Goal: Manage account settings

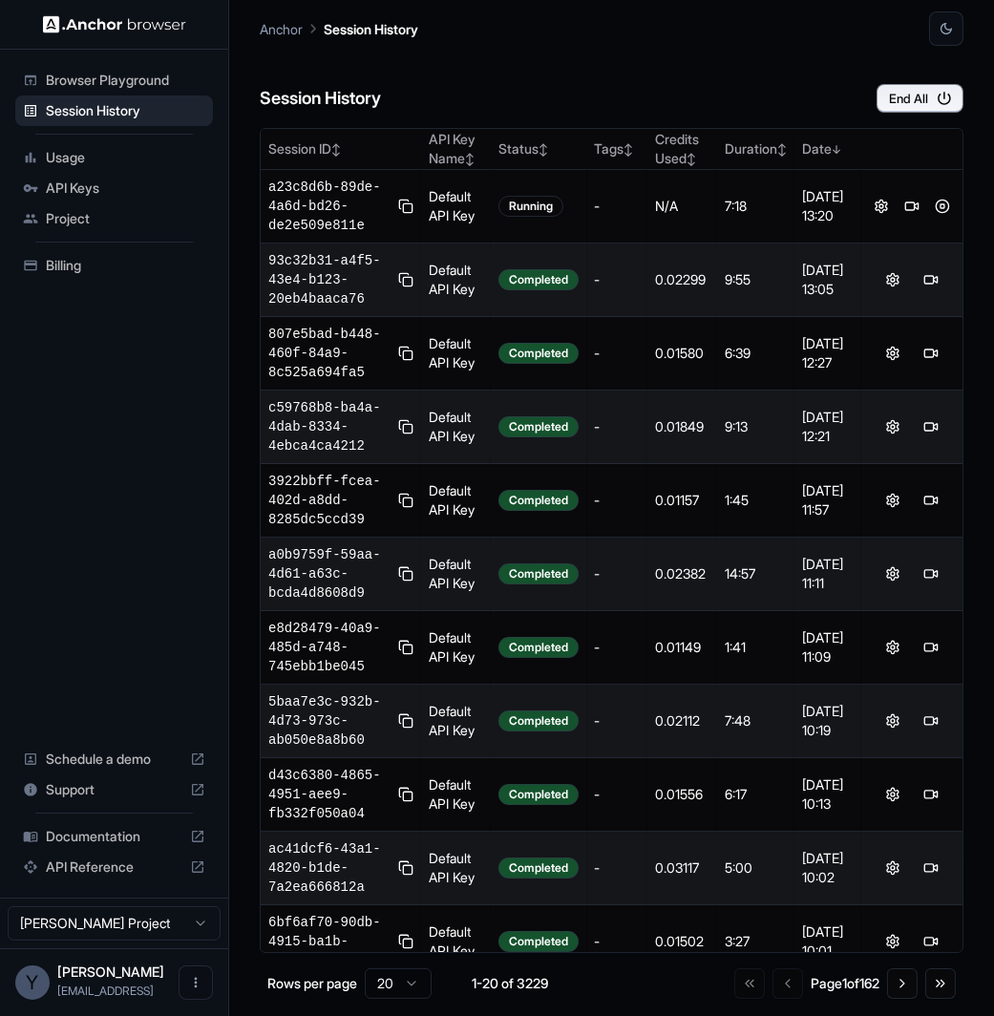
click at [74, 259] on span "Billing" at bounding box center [125, 265] width 159 height 19
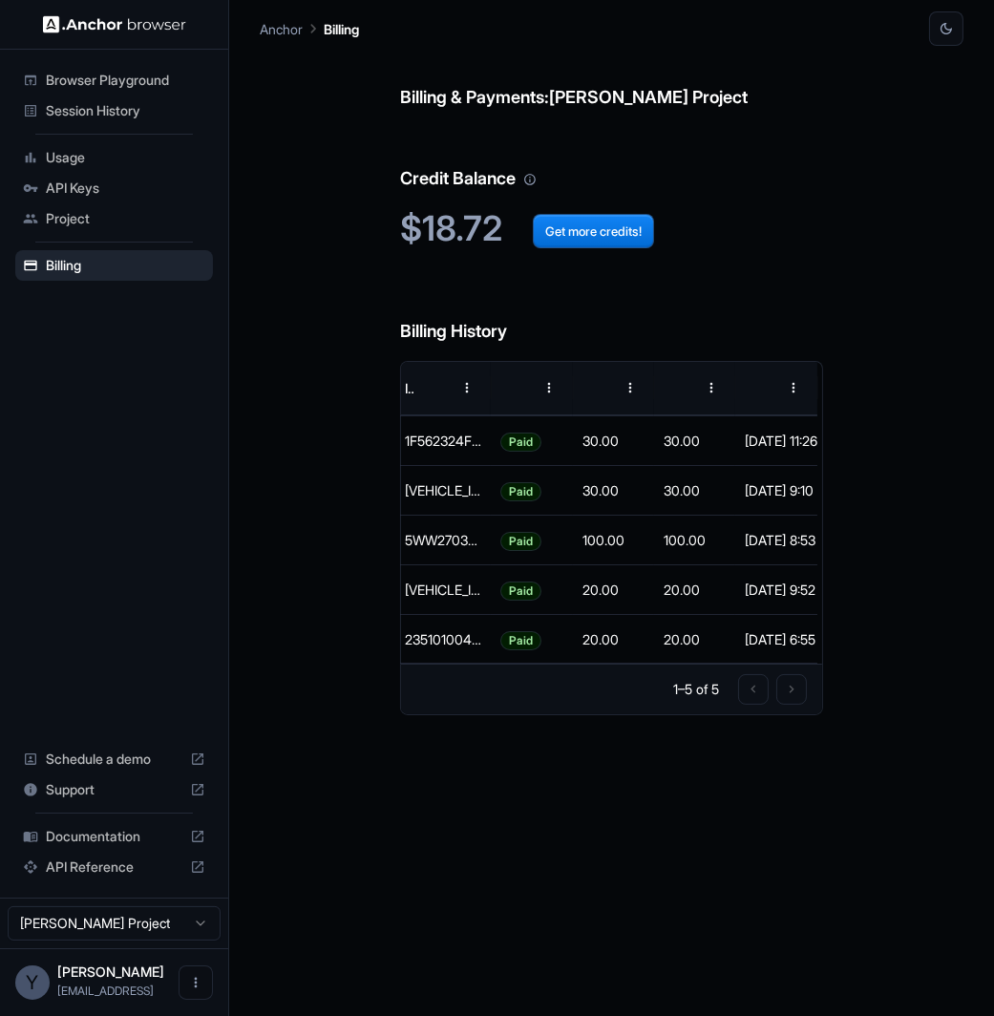
scroll to position [0, 5]
click at [768, 386] on icon "Sort" at bounding box center [764, 387] width 11 height 11
click at [769, 395] on icon "Sort" at bounding box center [764, 387] width 17 height 17
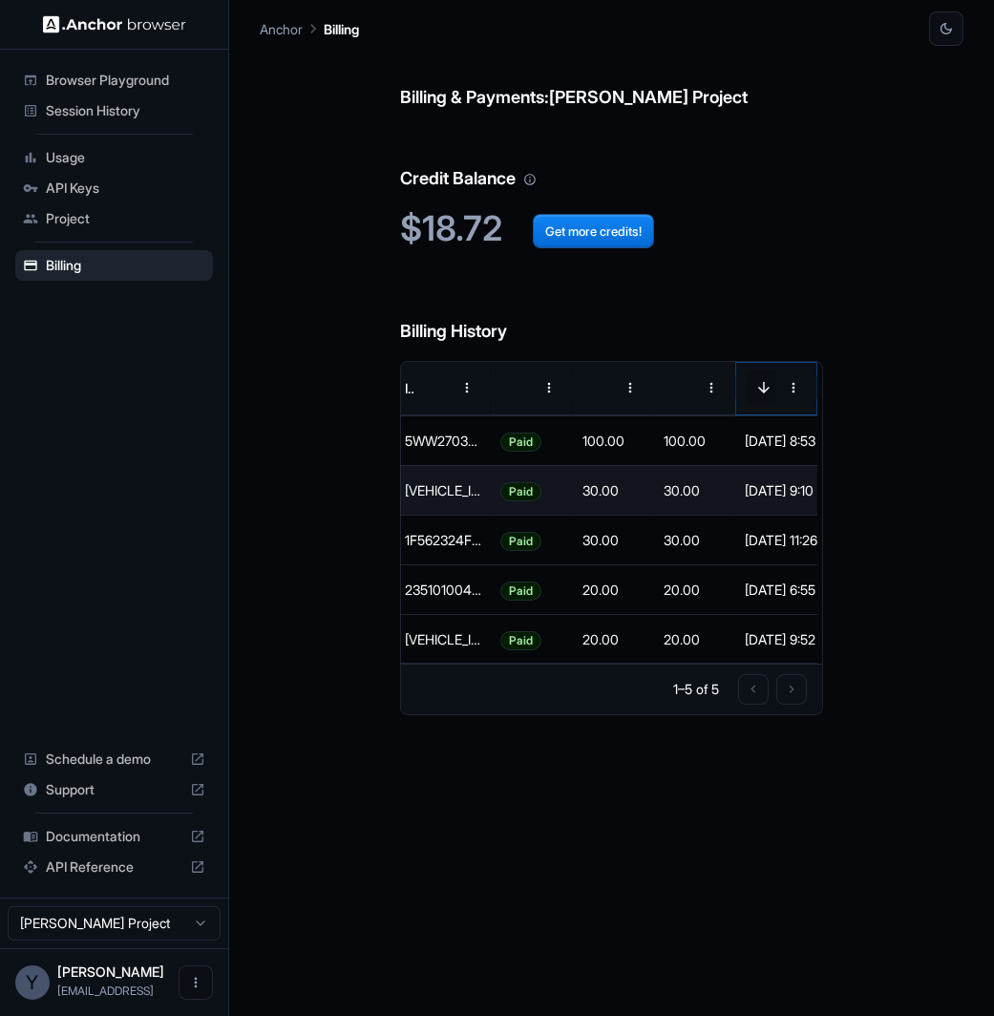
scroll to position [0, 0]
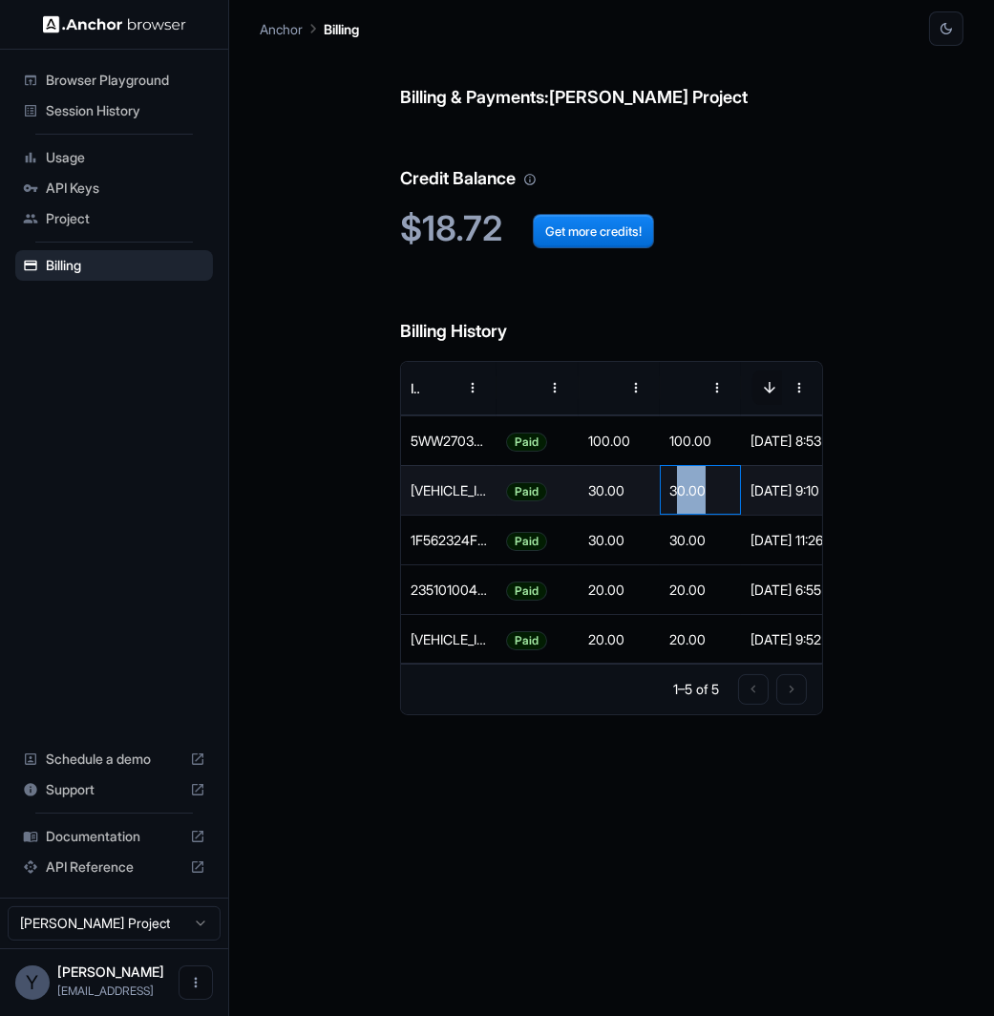
drag, startPoint x: 718, startPoint y: 488, endPoint x: 657, endPoint y: 488, distance: 61.1
click at [677, 488] on div "30.00" at bounding box center [700, 490] width 81 height 50
click at [641, 488] on div "30.00" at bounding box center [619, 490] width 81 height 50
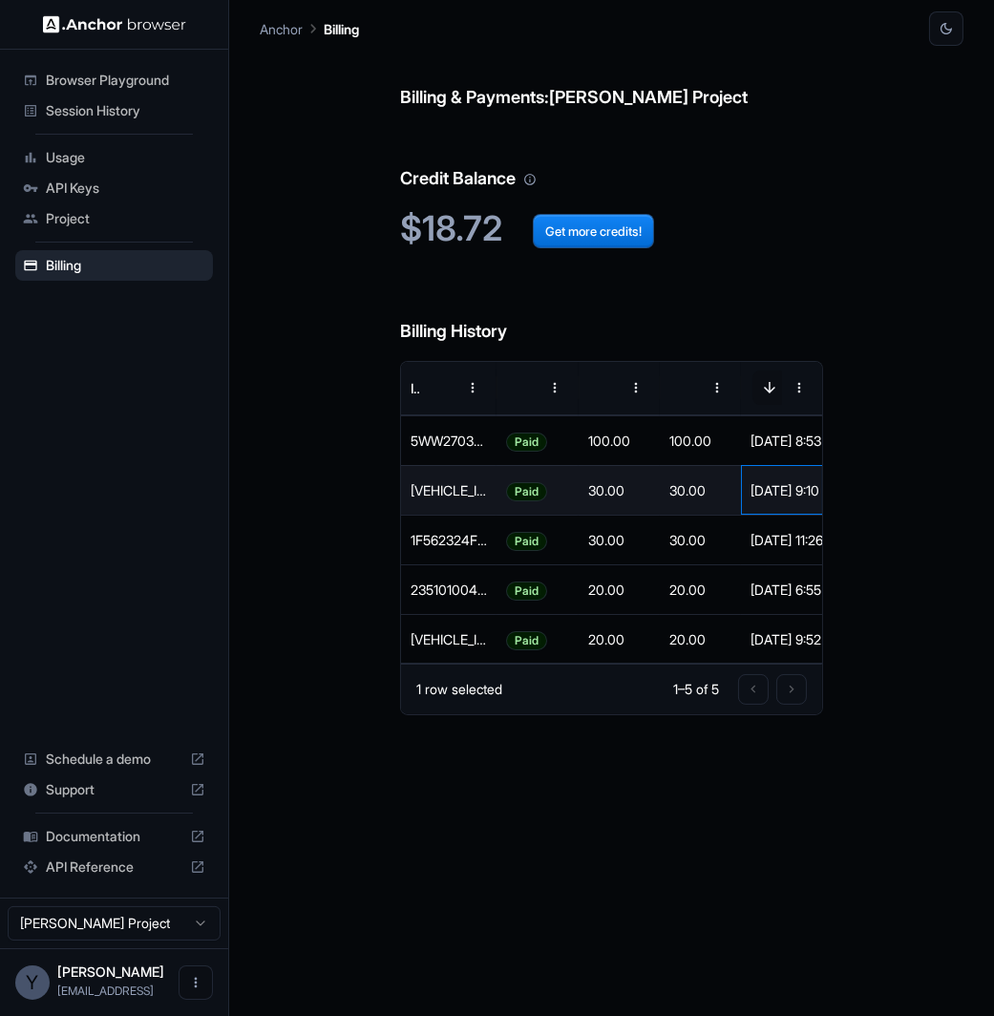
click at [754, 488] on div "[DATE] 9:10 AM" at bounding box center [782, 490] width 62 height 49
click at [895, 514] on div "Billing & Payments: [PERSON_NAME] Project Credit Balance $18.72 Get more credit…" at bounding box center [612, 531] width 704 height 970
click at [108, 102] on span "Session History" at bounding box center [125, 110] width 159 height 19
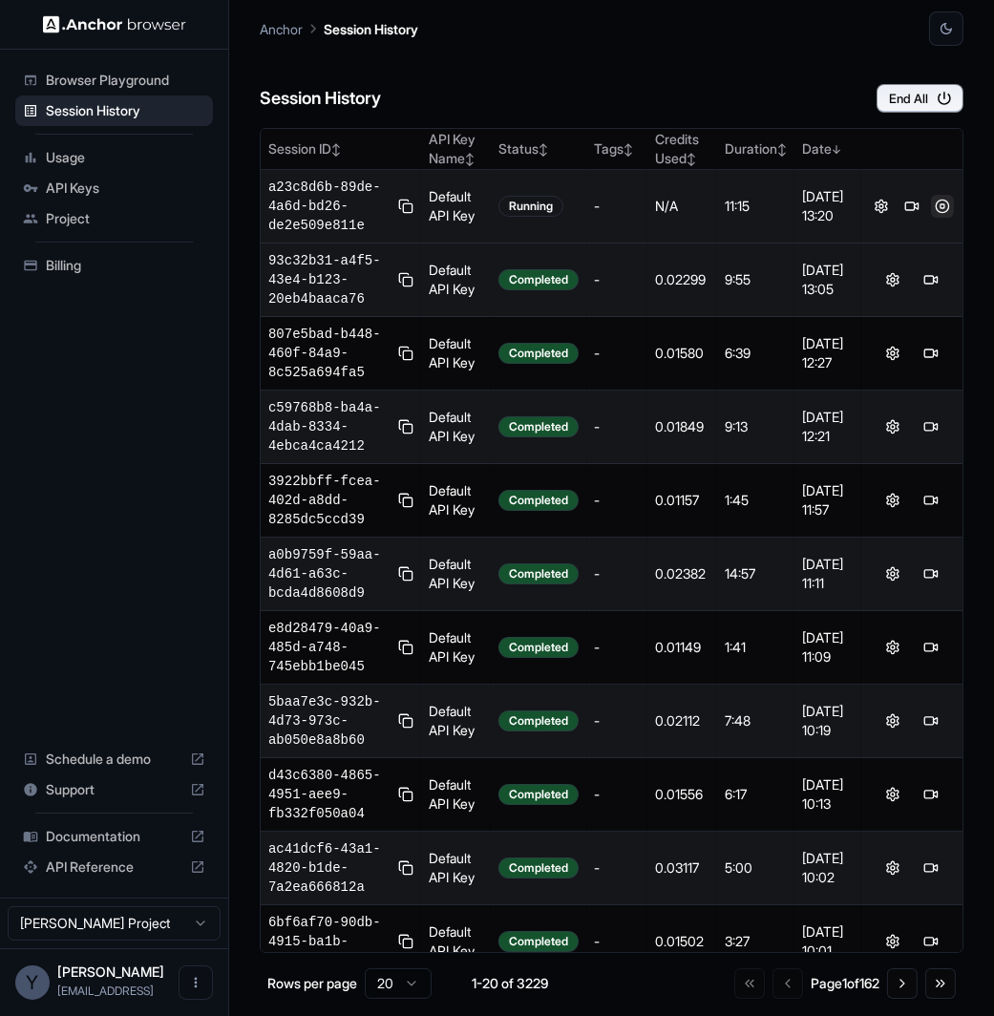
click at [941, 206] on button at bounding box center [942, 206] width 23 height 23
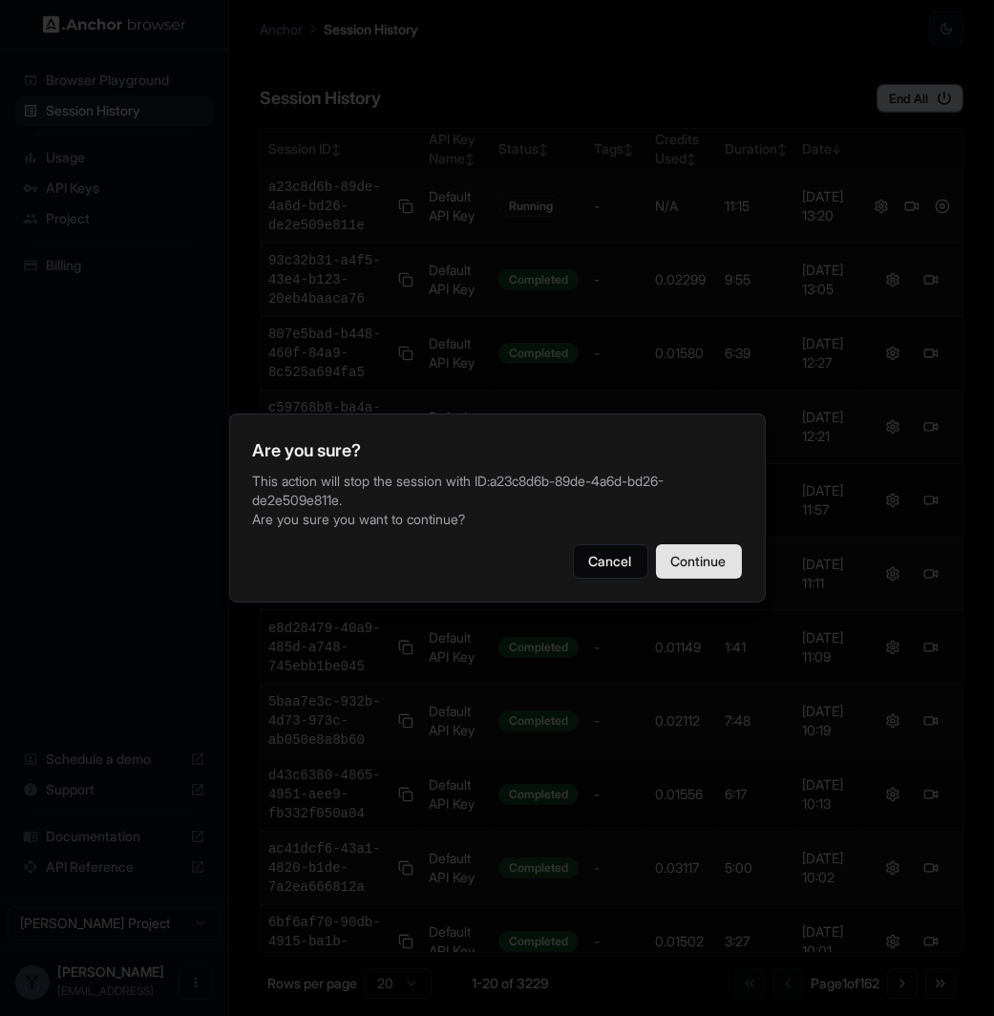
click at [709, 557] on button "Continue" at bounding box center [699, 561] width 86 height 34
